Goal: Learn about a topic

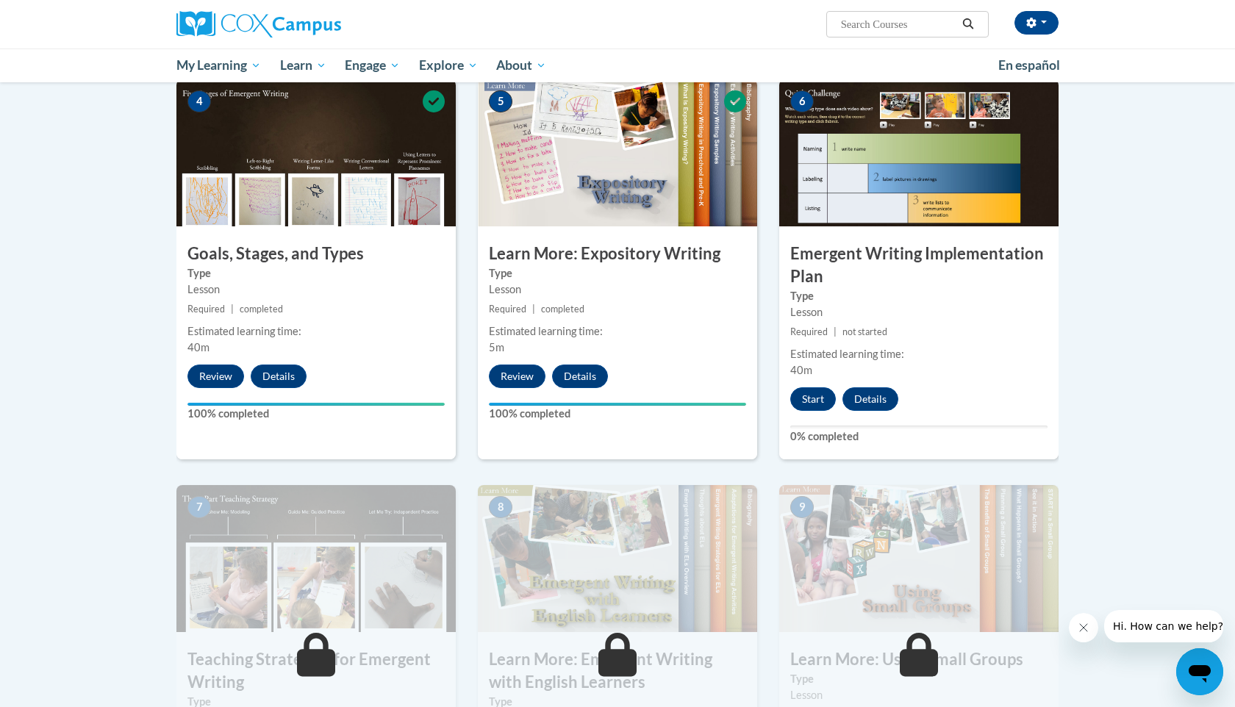
scroll to position [675, 0]
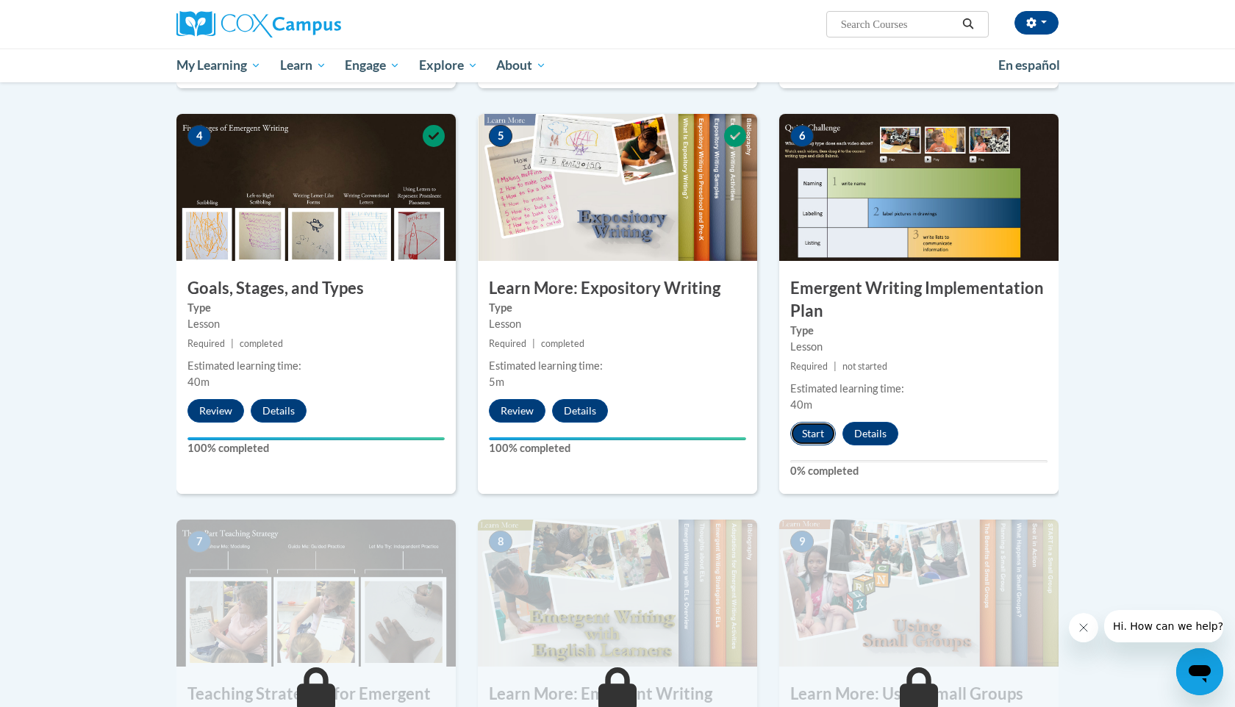
click at [807, 422] on button "Start" at bounding box center [813, 434] width 46 height 24
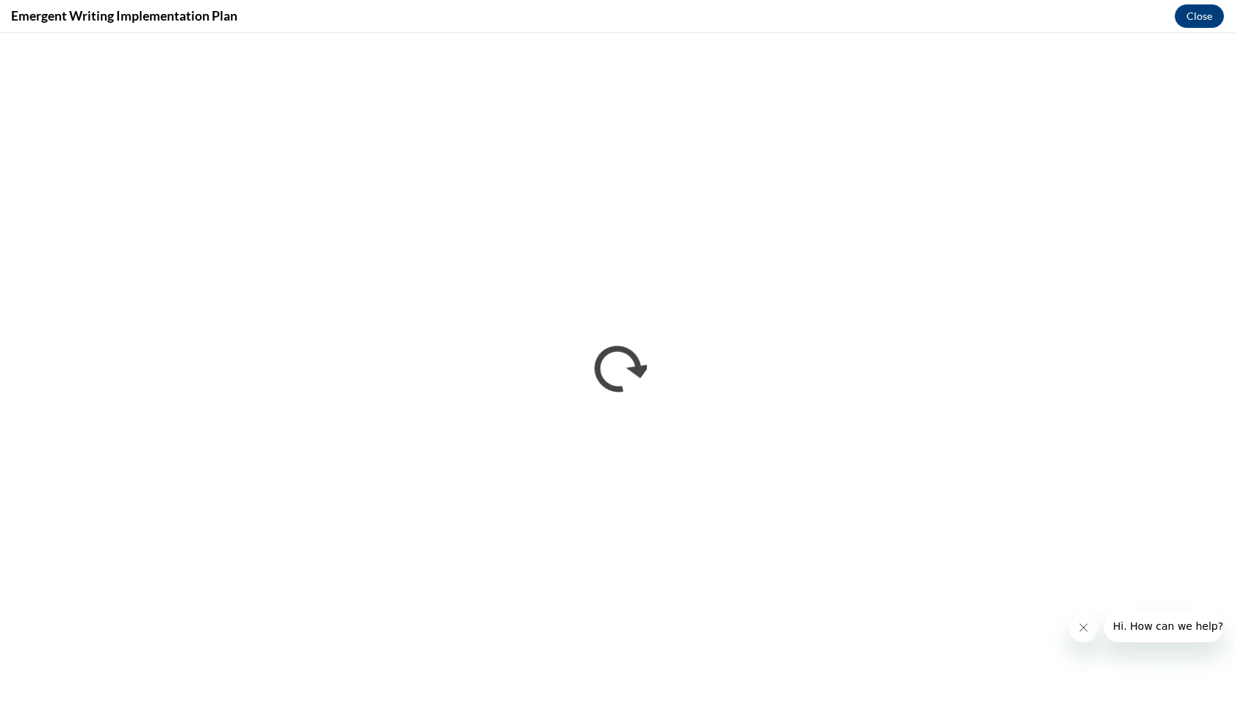
scroll to position [0, 0]
